Goal: Task Accomplishment & Management: Complete application form

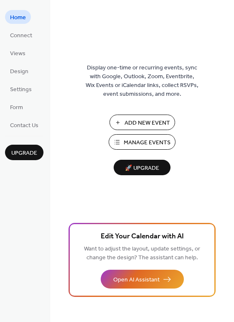
click at [158, 123] on span "Add New Event" at bounding box center [148, 123] width 46 height 9
click at [19, 36] on span "Connect" at bounding box center [21, 35] width 22 height 9
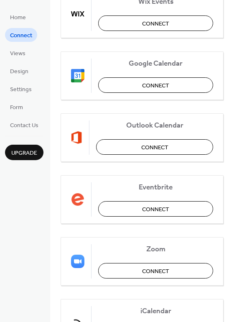
scroll to position [126, 0]
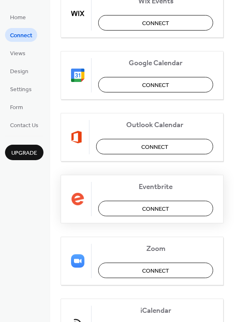
click at [154, 206] on span "Connect" at bounding box center [155, 209] width 27 height 9
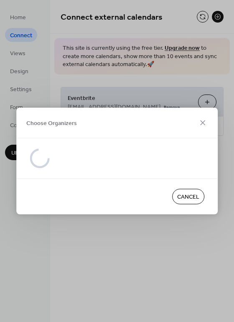
scroll to position [0, 0]
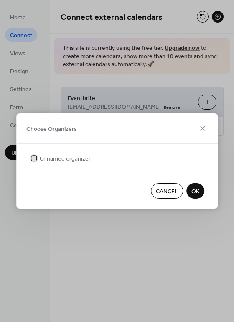
click at [64, 162] on span "Unnamed organizer" at bounding box center [65, 159] width 51 height 9
click at [74, 162] on span "Unnamed organizer" at bounding box center [65, 159] width 51 height 9
click at [199, 189] on span "OK" at bounding box center [196, 192] width 8 height 9
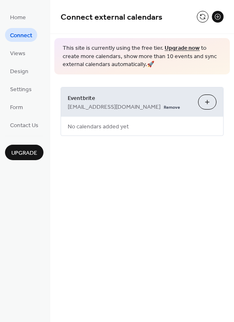
click at [211, 105] on button "Choose Organizers" at bounding box center [207, 102] width 18 height 15
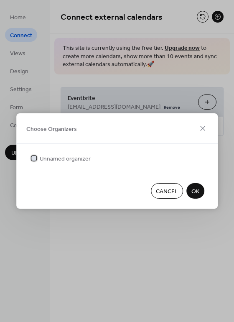
click at [34, 160] on div at bounding box center [33, 158] width 5 height 5
click at [35, 159] on icon at bounding box center [33, 158] width 3 height 3
click at [190, 194] on button "OK" at bounding box center [196, 190] width 18 height 15
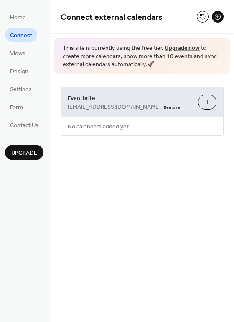
click at [209, 105] on button "Choose Organizers" at bounding box center [207, 102] width 18 height 15
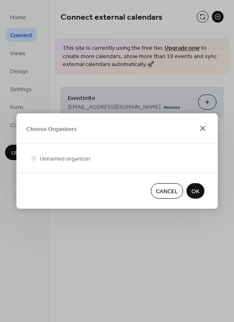
click at [204, 128] on icon at bounding box center [203, 129] width 10 height 10
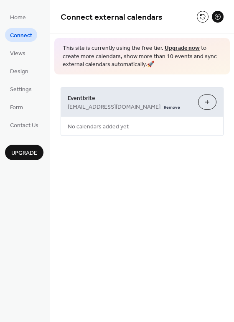
click at [25, 36] on span "Connect" at bounding box center [21, 35] width 22 height 9
click at [19, 68] on span "Design" at bounding box center [19, 71] width 18 height 9
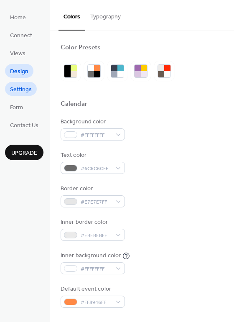
click at [17, 89] on span "Settings" at bounding box center [21, 89] width 22 height 9
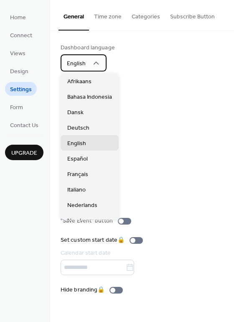
click at [79, 62] on span "English" at bounding box center [76, 63] width 19 height 11
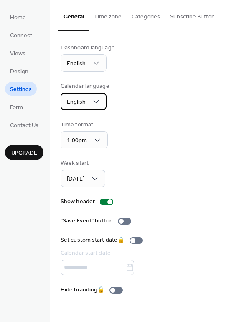
click at [79, 101] on span "English" at bounding box center [76, 102] width 19 height 11
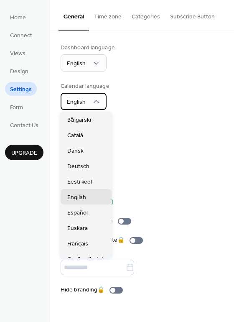
click at [79, 101] on span "English" at bounding box center [76, 102] width 19 height 11
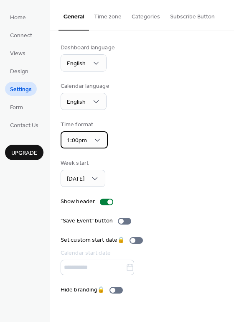
click at [77, 137] on span "1:00pm" at bounding box center [77, 140] width 20 height 11
click at [91, 142] on div "1:00pm" at bounding box center [84, 139] width 47 height 17
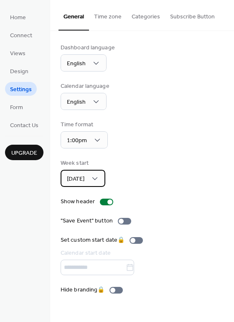
click at [89, 176] on div "Sunday" at bounding box center [83, 178] width 45 height 17
click at [20, 108] on span "Form" at bounding box center [16, 107] width 13 height 9
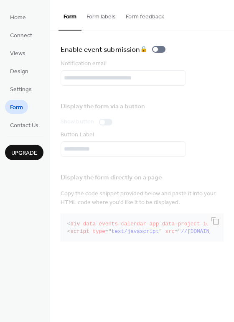
click at [32, 53] on ul "Home Connect Views Design Settings Form Contact Us" at bounding box center [24, 71] width 39 height 122
click at [16, 57] on span "Views" at bounding box center [17, 53] width 15 height 9
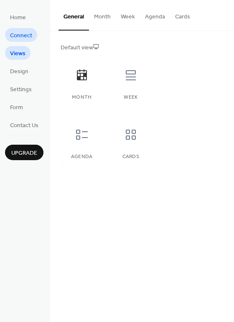
click at [24, 40] on span "Connect" at bounding box center [21, 35] width 22 height 9
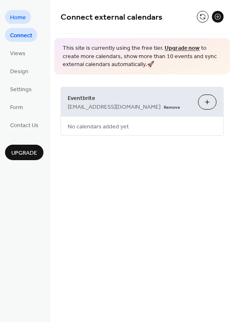
click at [26, 19] on span "Home" at bounding box center [18, 17] width 16 height 9
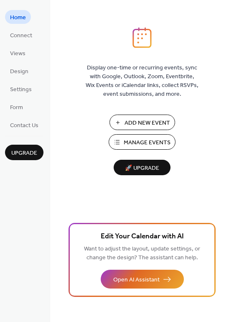
click at [165, 121] on span "Add New Event" at bounding box center [148, 123] width 46 height 9
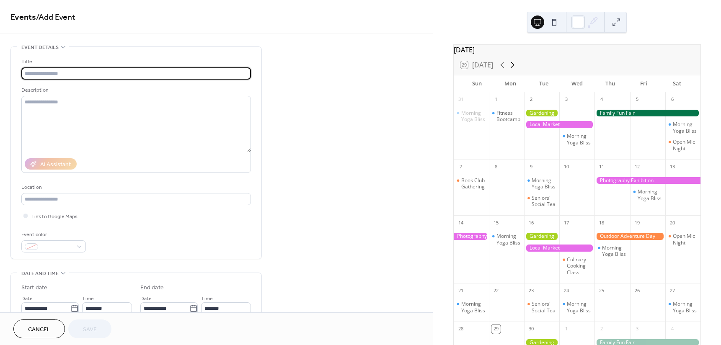
click at [513, 68] on icon at bounding box center [512, 65] width 10 height 10
